Goal: Navigation & Orientation: Find specific page/section

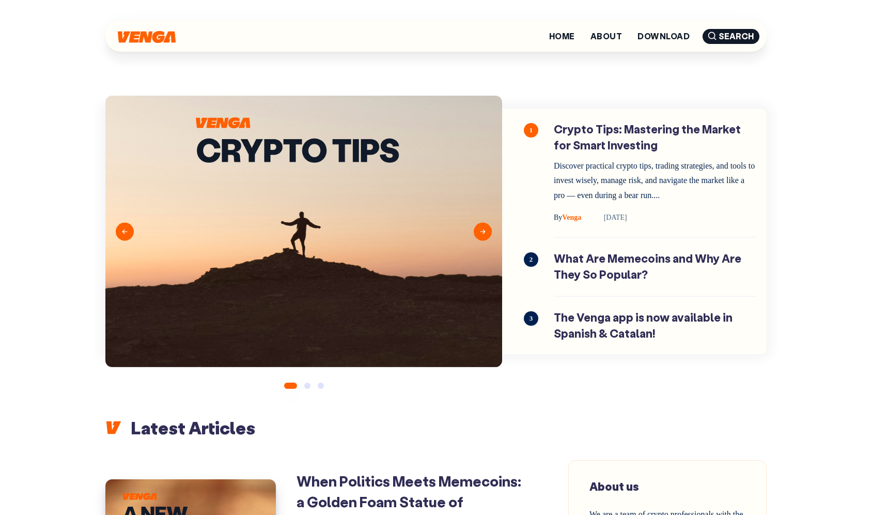
click at [148, 38] on img at bounding box center [147, 37] width 58 height 12
click at [151, 36] on img at bounding box center [147, 37] width 58 height 12
click at [361, 29] on div "Home About Download Search" at bounding box center [436, 36] width 662 height 31
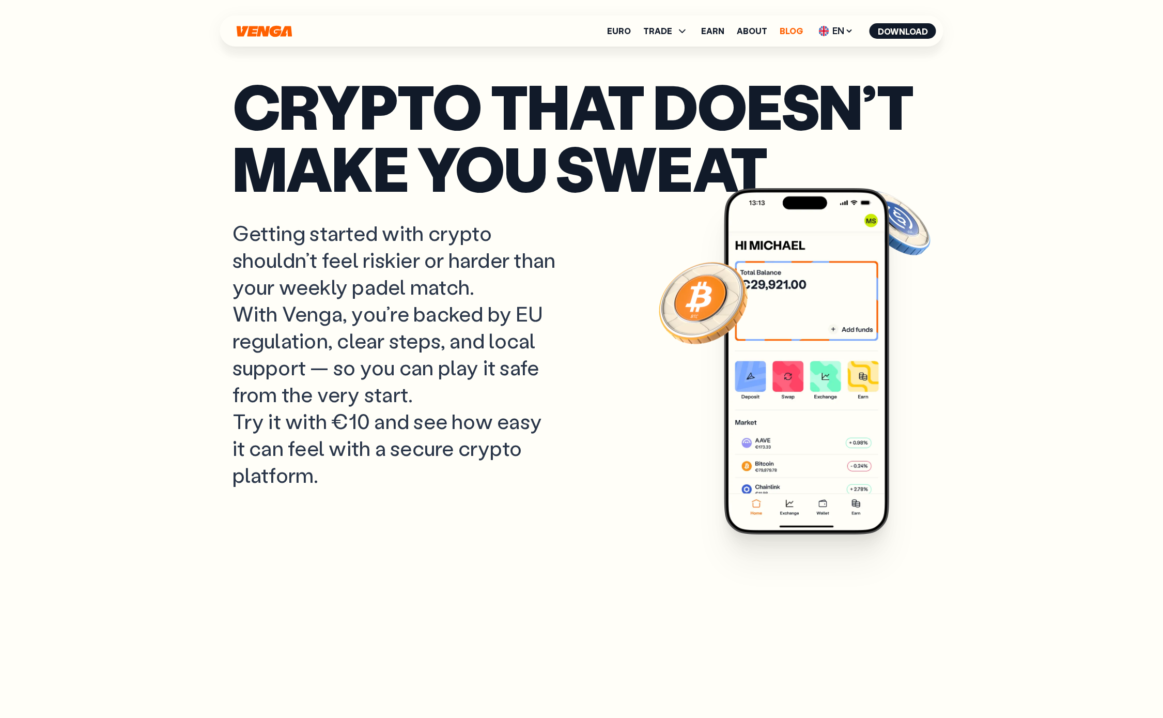
click at [788, 35] on link "Blog" at bounding box center [791, 31] width 23 height 8
